Goal: Task Accomplishment & Management: Manage account settings

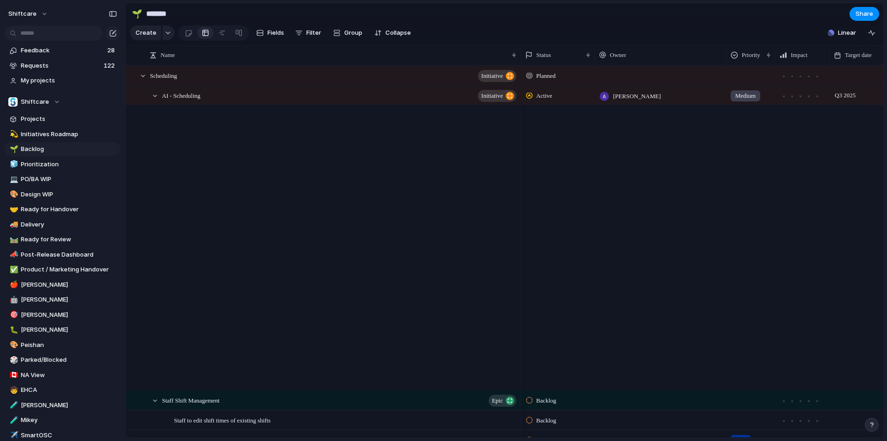
scroll to position [3783, 0]
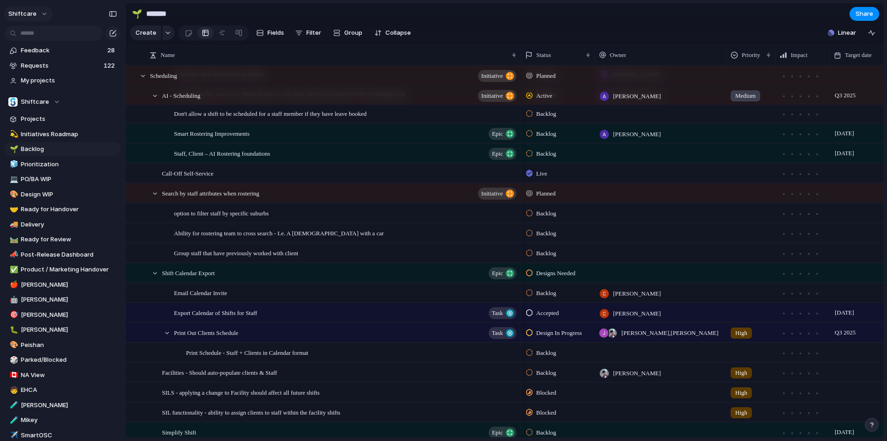
click at [38, 14] on button "shiftcare" at bounding box center [28, 13] width 49 height 15
click at [38, 14] on div "Settings Invite members Change theme Sign out" at bounding box center [443, 220] width 887 height 441
